Goal: Information Seeking & Learning: Learn about a topic

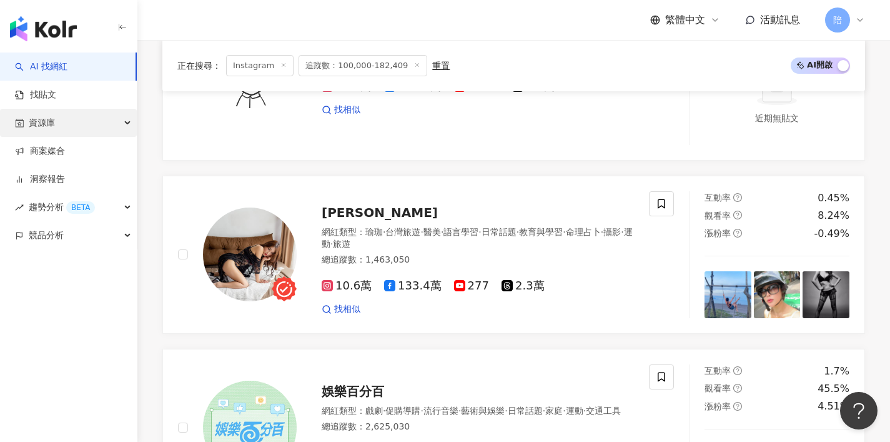
scroll to position [0, 1907]
click at [44, 27] on img "button" at bounding box center [43, 28] width 67 height 25
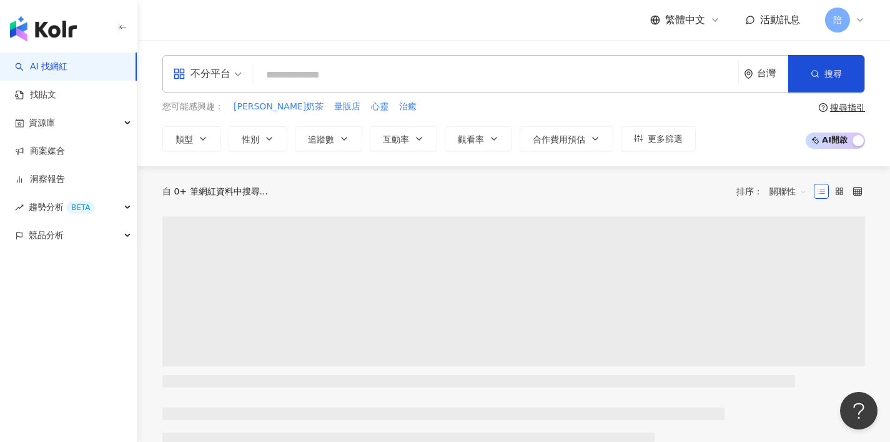
click at [226, 74] on div "不分平台" at bounding box center [201, 74] width 57 height 20
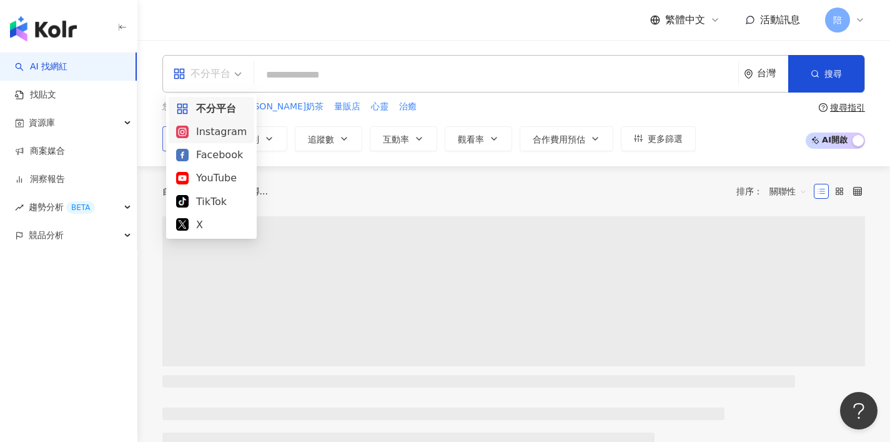
click at [217, 132] on div "Instagram" at bounding box center [211, 132] width 71 height 16
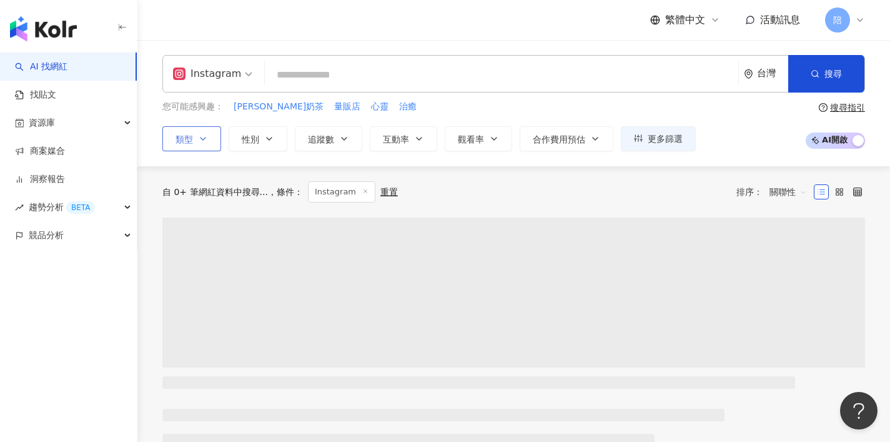
click at [207, 137] on icon "button" at bounding box center [203, 139] width 10 height 10
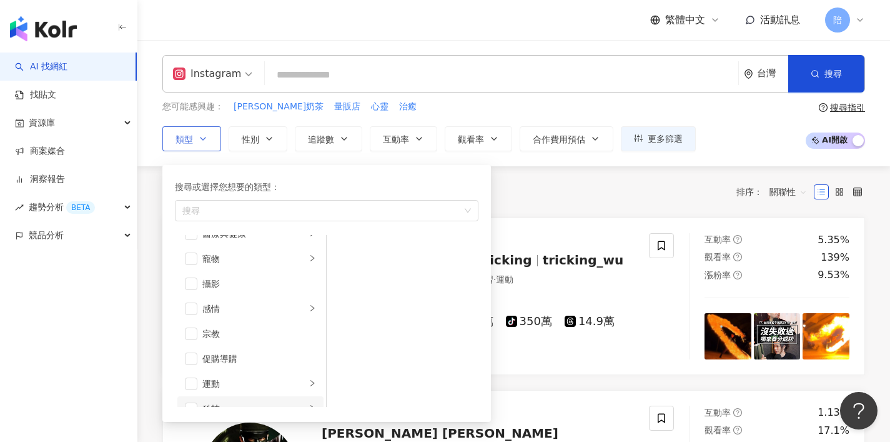
scroll to position [433, 0]
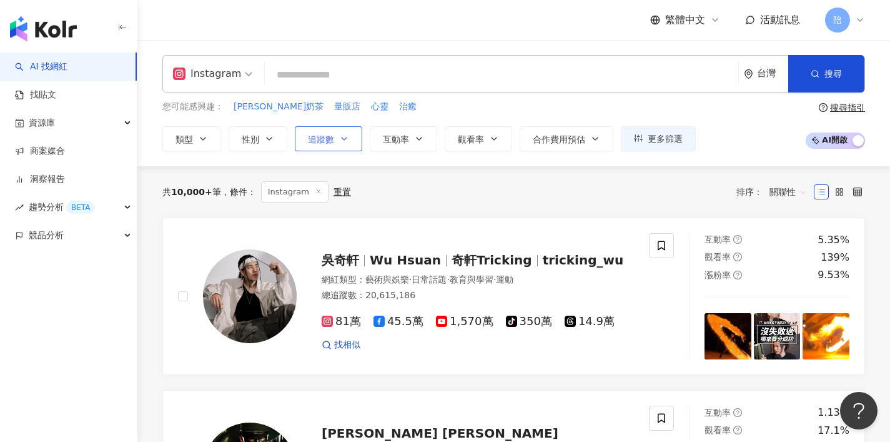
click at [340, 142] on icon "button" at bounding box center [344, 139] width 10 height 10
type input "*"
type input "*******"
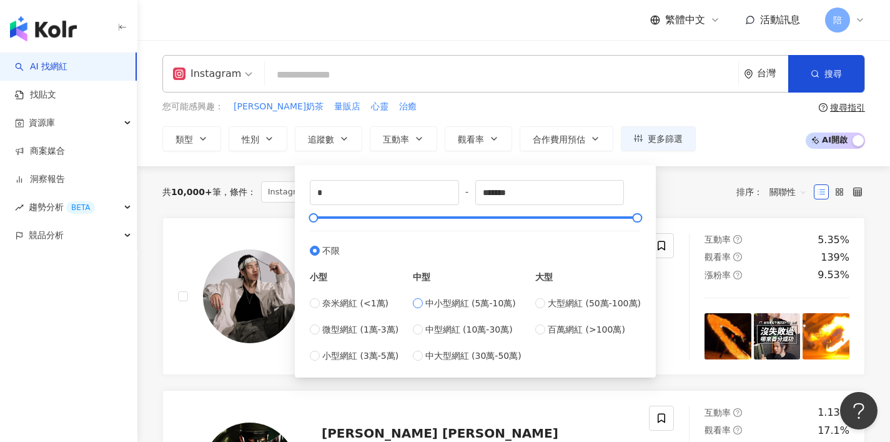
click at [479, 305] on span "中小型網紅 (5萬-10萬)" at bounding box center [470, 303] width 91 height 14
type input "*****"
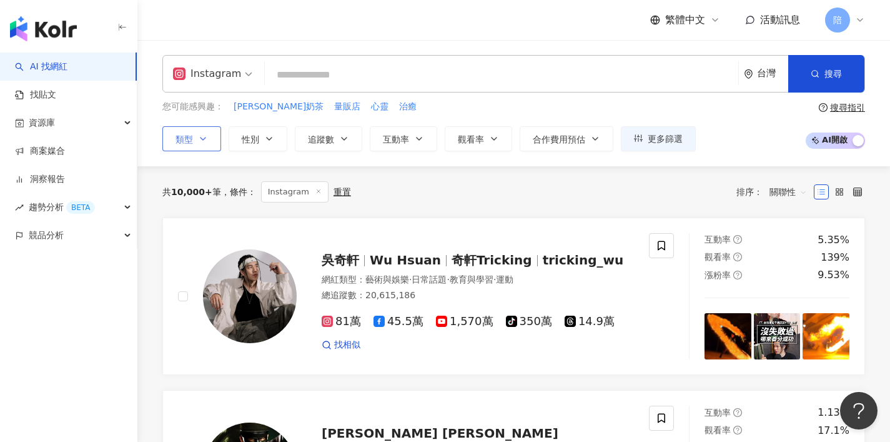
click at [208, 137] on button "類型" at bounding box center [191, 138] width 59 height 25
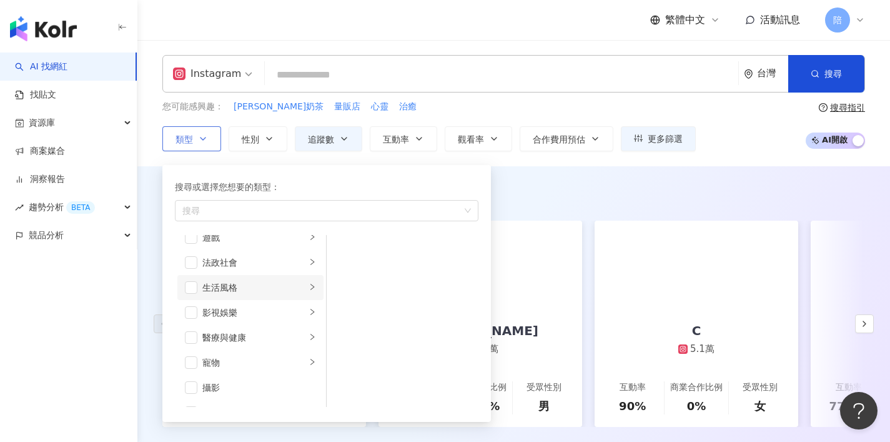
scroll to position [102, 0]
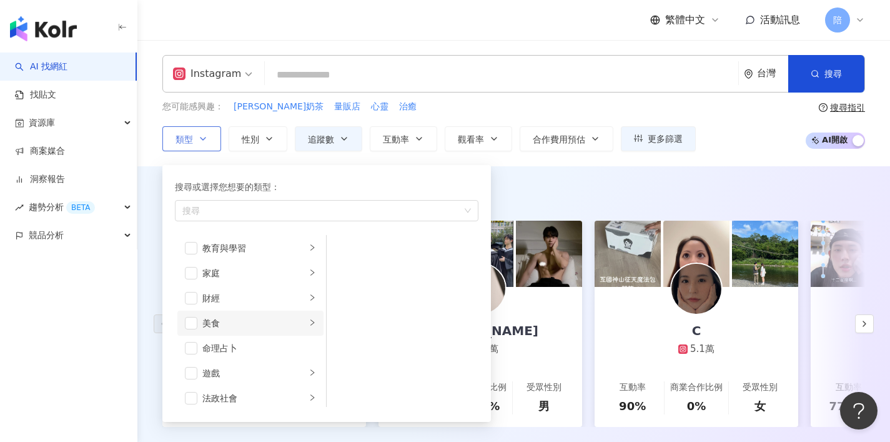
click at [227, 328] on div "美食" at bounding box center [254, 323] width 104 height 14
click at [194, 325] on span "button" at bounding box center [191, 323] width 12 height 12
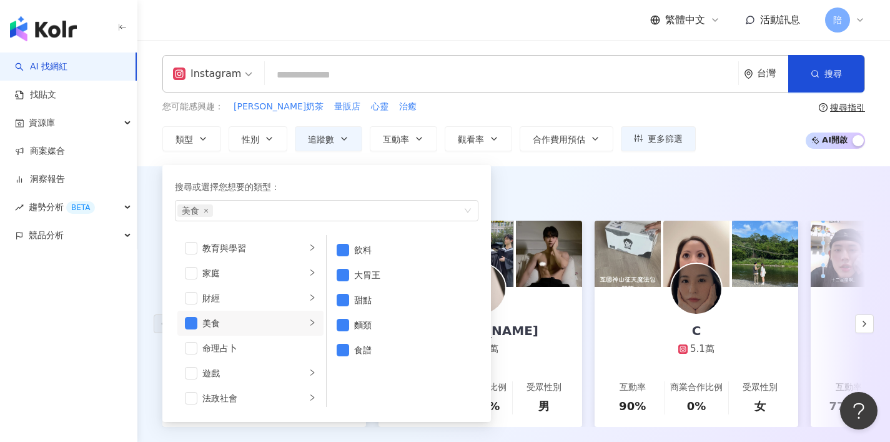
click at [668, 173] on div "AI 推薦 ： 精選優質網紅 Leiro Lai 9.2萬 互動率 129% 商業合作比例 15.4% 受眾性別 女 陳昱嘉 7.4萬 互動率 101% 商業…" at bounding box center [513, 319] width 753 height 306
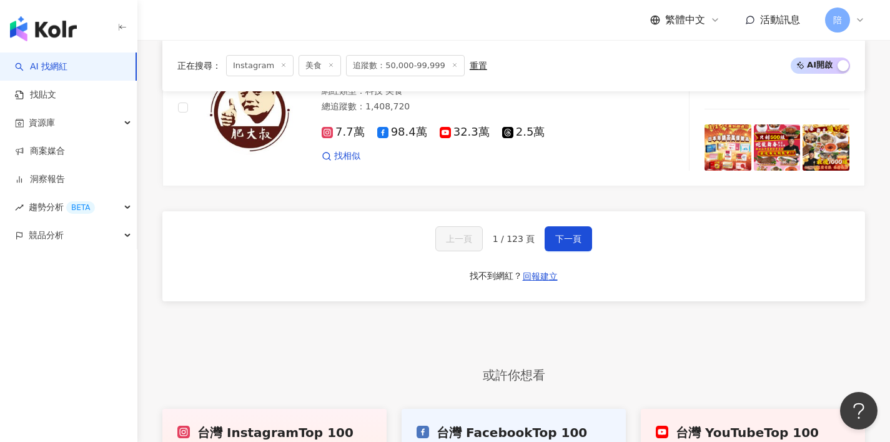
scroll to position [2398, 0]
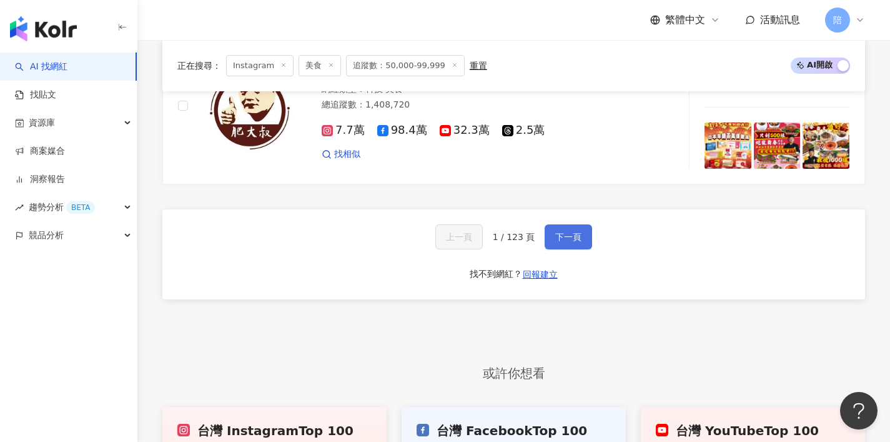
click at [562, 241] on span "下一頁" at bounding box center [568, 237] width 26 height 10
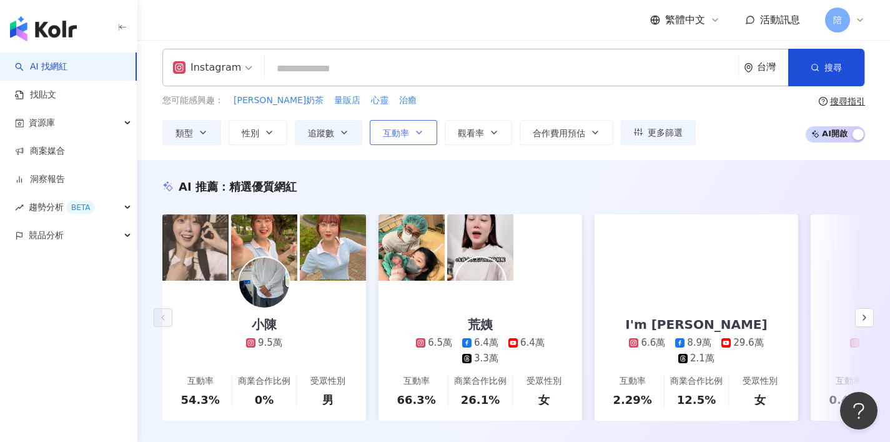
scroll to position [0, 0]
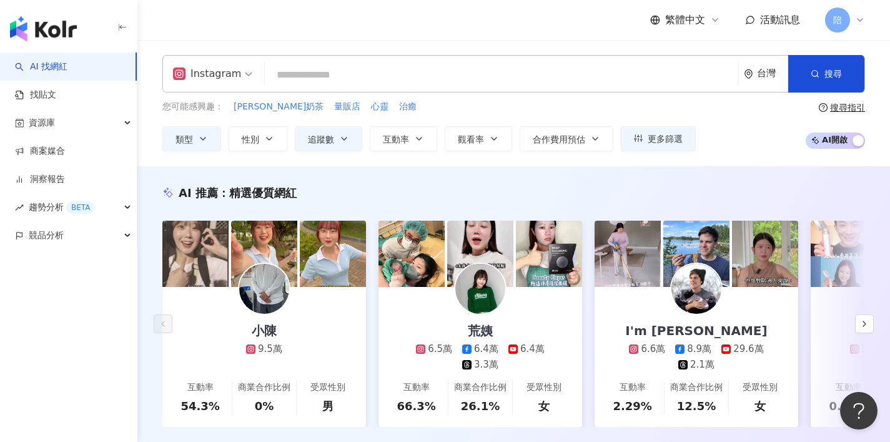
click at [408, 75] on input "search" at bounding box center [502, 75] width 464 height 24
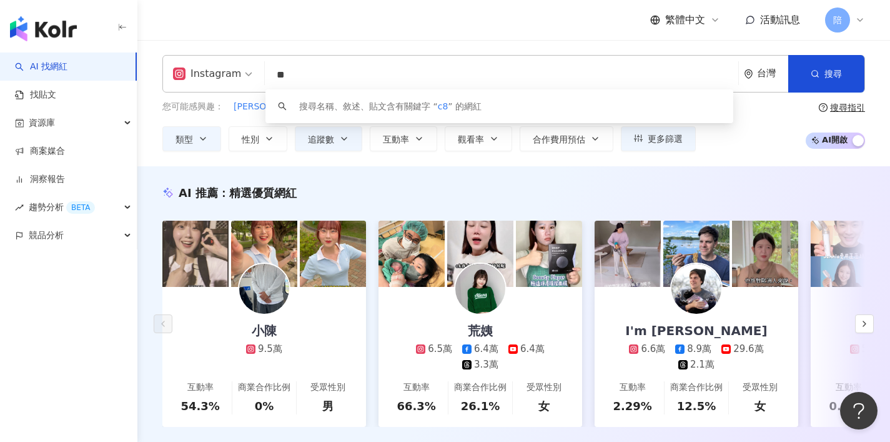
type input "*"
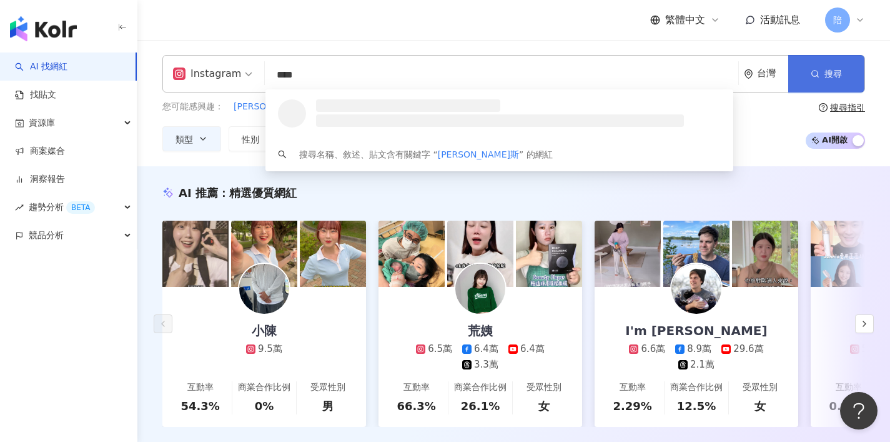
type input "****"
click at [833, 74] on span "搜尋" at bounding box center [833, 74] width 17 height 10
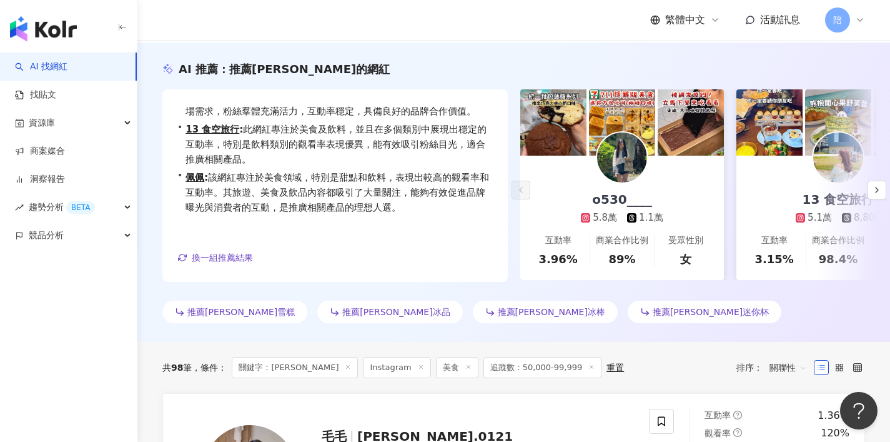
scroll to position [116, 0]
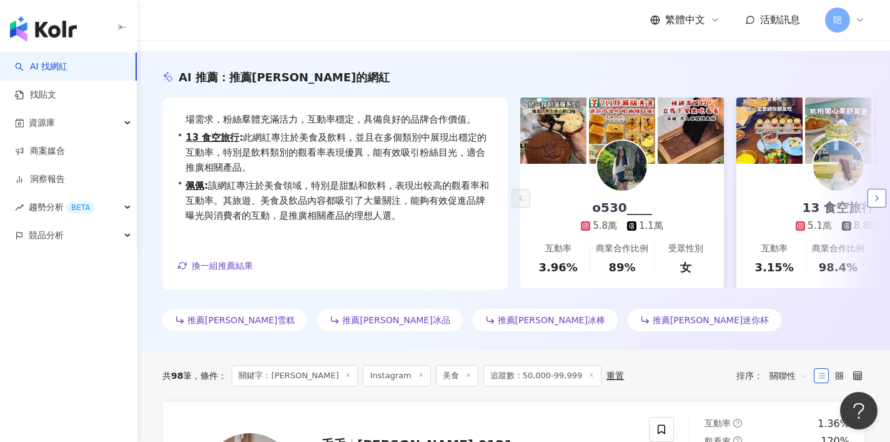
click at [874, 200] on icon "button" at bounding box center [877, 198] width 10 height 10
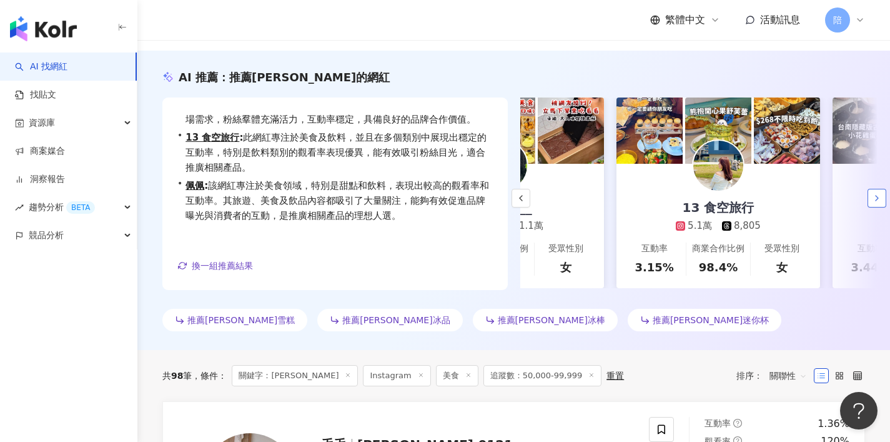
scroll to position [0, 216]
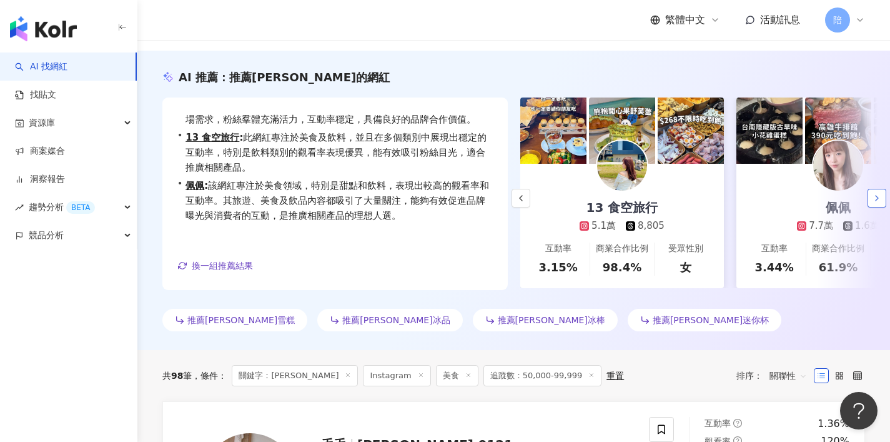
click at [878, 199] on icon "button" at bounding box center [877, 198] width 10 height 10
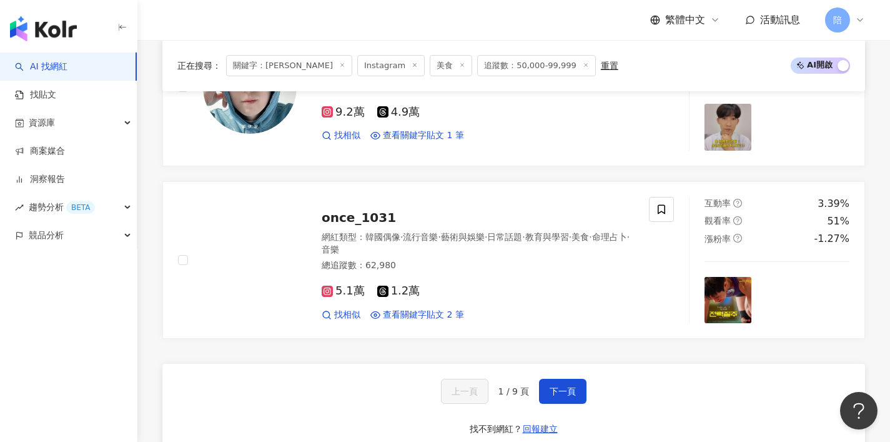
scroll to position [2328, 0]
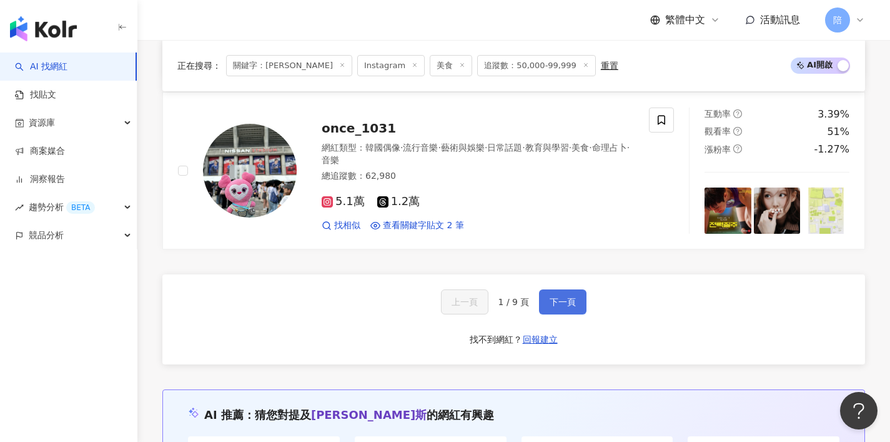
click at [549, 291] on button "下一頁" at bounding box center [562, 301] width 47 height 25
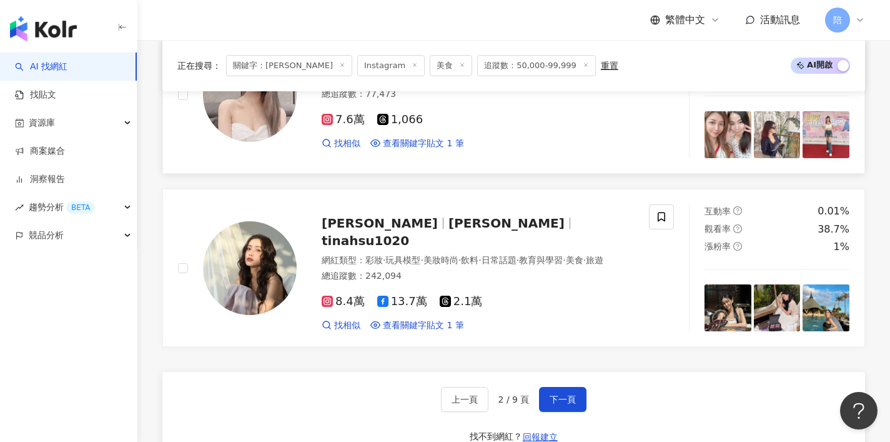
scroll to position [2227, 0]
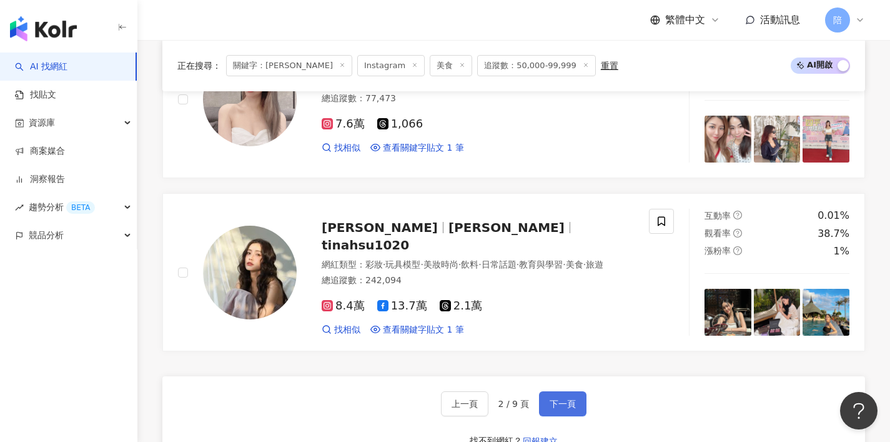
click at [567, 406] on span "下一頁" at bounding box center [563, 404] width 26 height 10
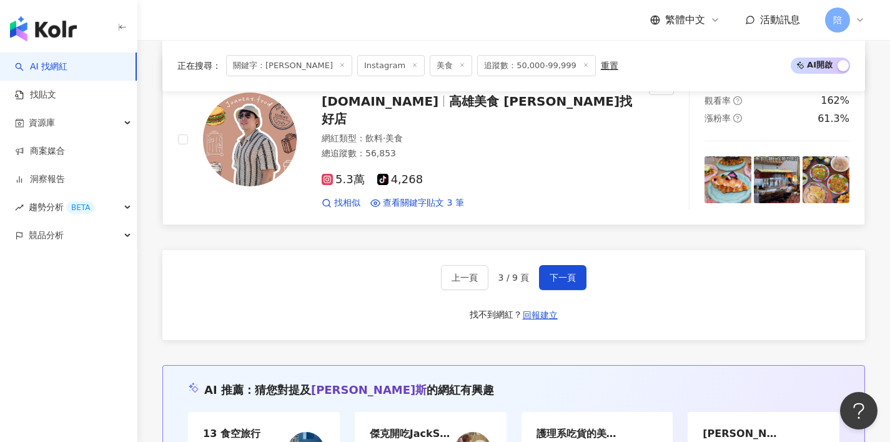
scroll to position [2306, 0]
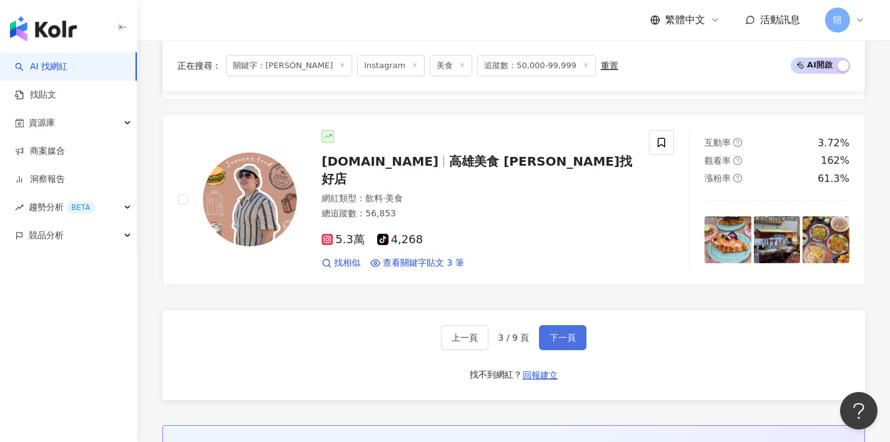
click at [567, 338] on span "下一頁" at bounding box center [563, 337] width 26 height 10
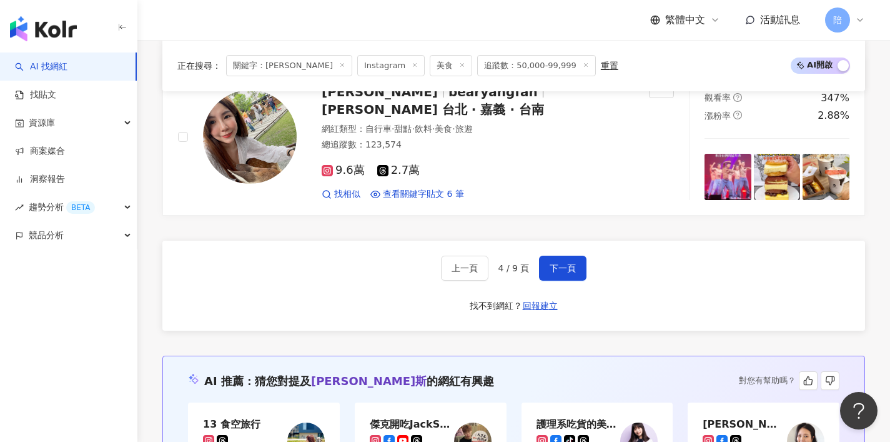
scroll to position [2380, 0]
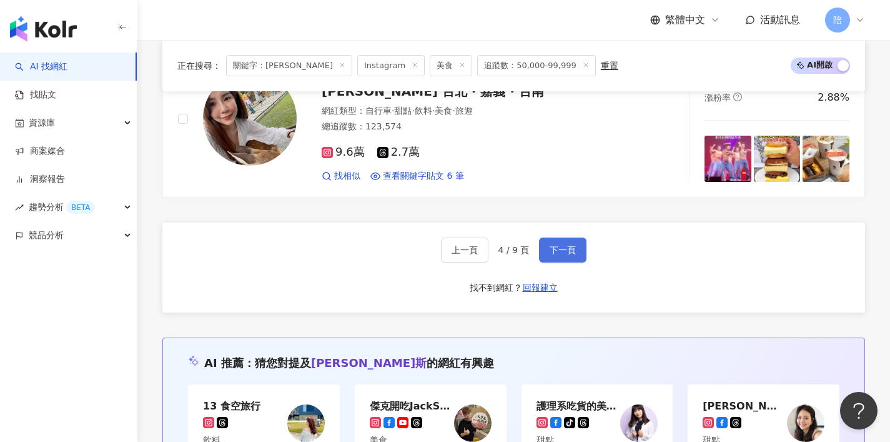
click at [571, 252] on span "下一頁" at bounding box center [563, 250] width 26 height 10
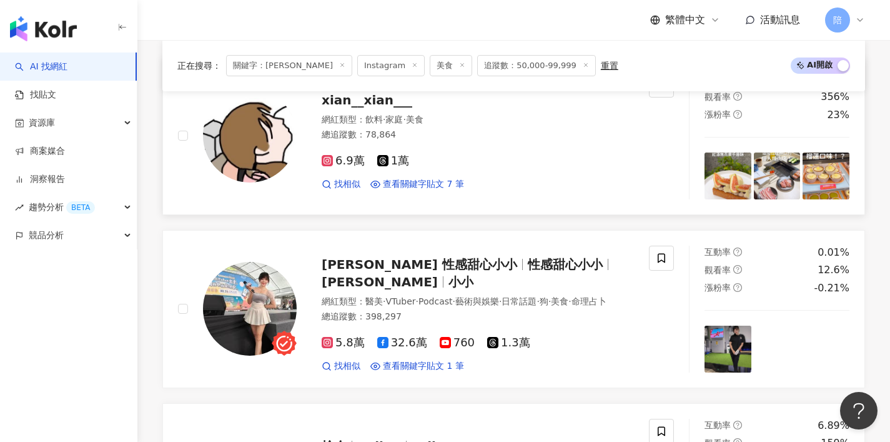
scroll to position [427, 0]
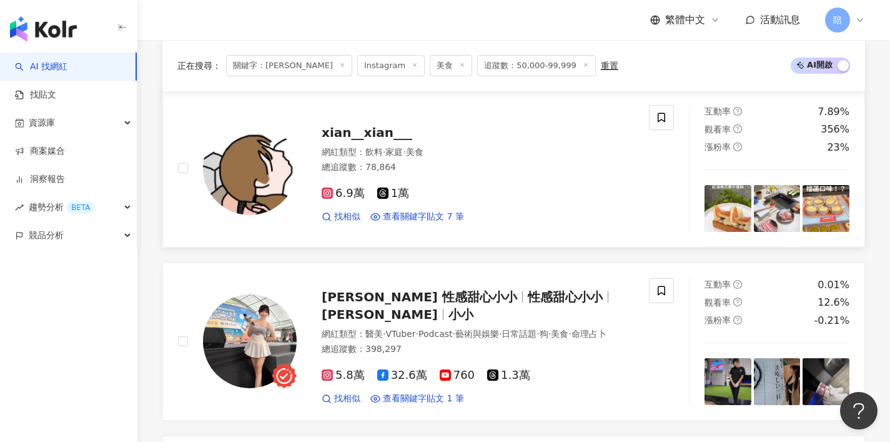
click at [371, 132] on span "xian__xian___" at bounding box center [367, 132] width 91 height 15
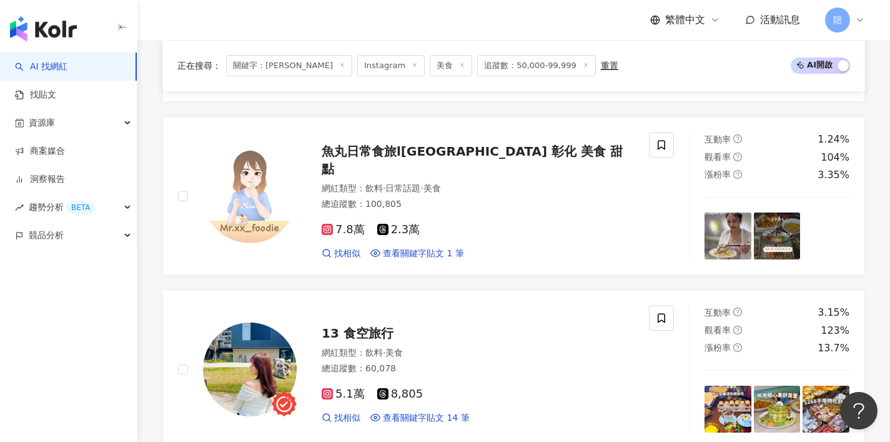
scroll to position [1456, 0]
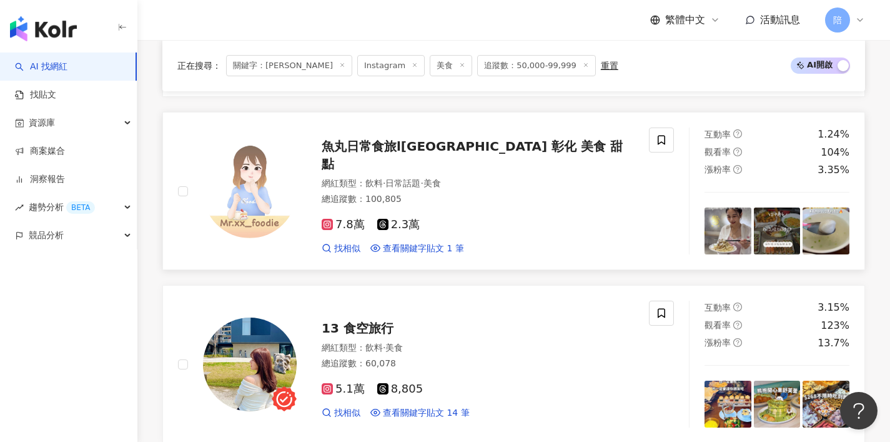
click at [347, 142] on span "魚丸日常食旅l台中 台北 彰化 美食 甜點" at bounding box center [472, 155] width 301 height 32
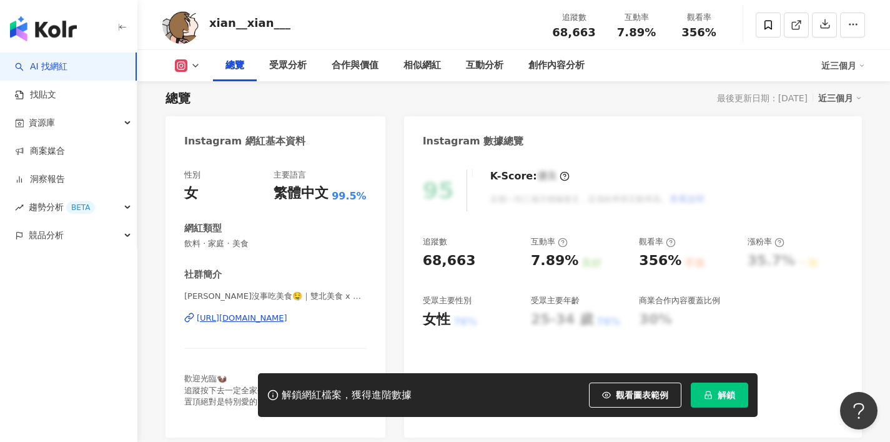
scroll to position [90, 0]
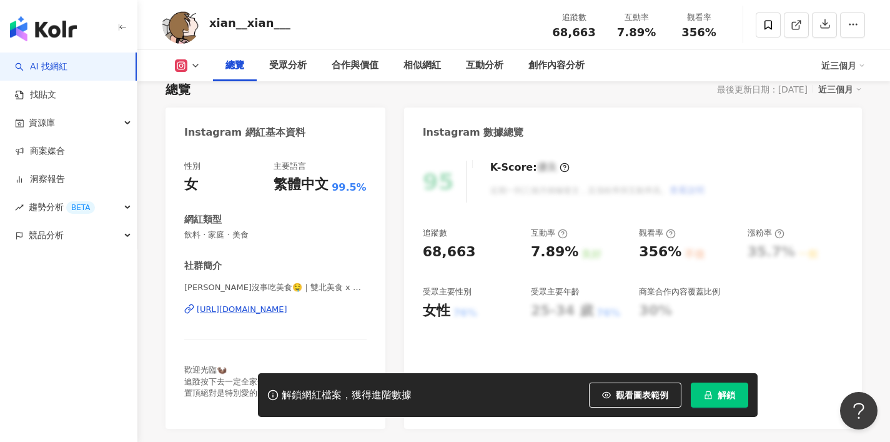
click at [252, 305] on div "[URL][DOMAIN_NAME]" at bounding box center [242, 309] width 91 height 11
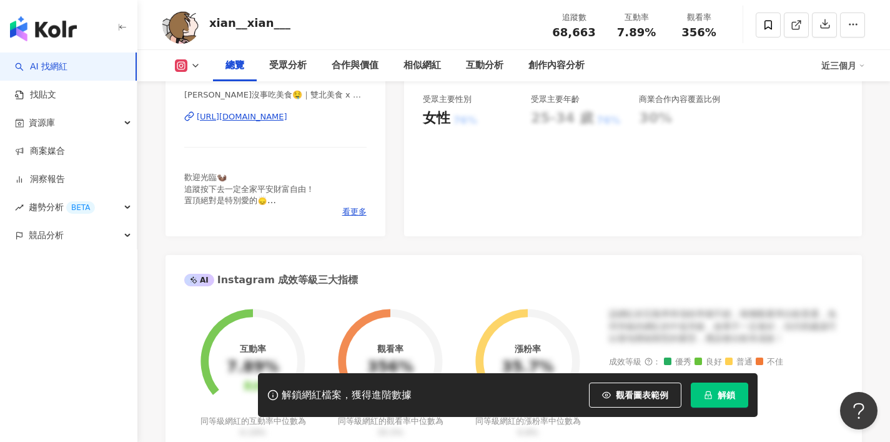
scroll to position [282, 0]
click at [281, 116] on div "[URL][DOMAIN_NAME]" at bounding box center [242, 116] width 91 height 11
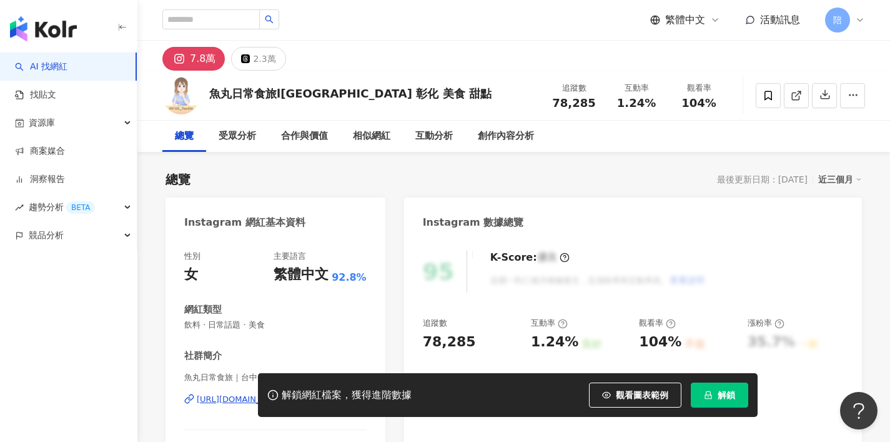
click at [275, 394] on div "https://www.instagram.com/mr.xx_foodie/" at bounding box center [276, 399] width 158 height 11
